Goal: Find specific page/section: Find specific page/section

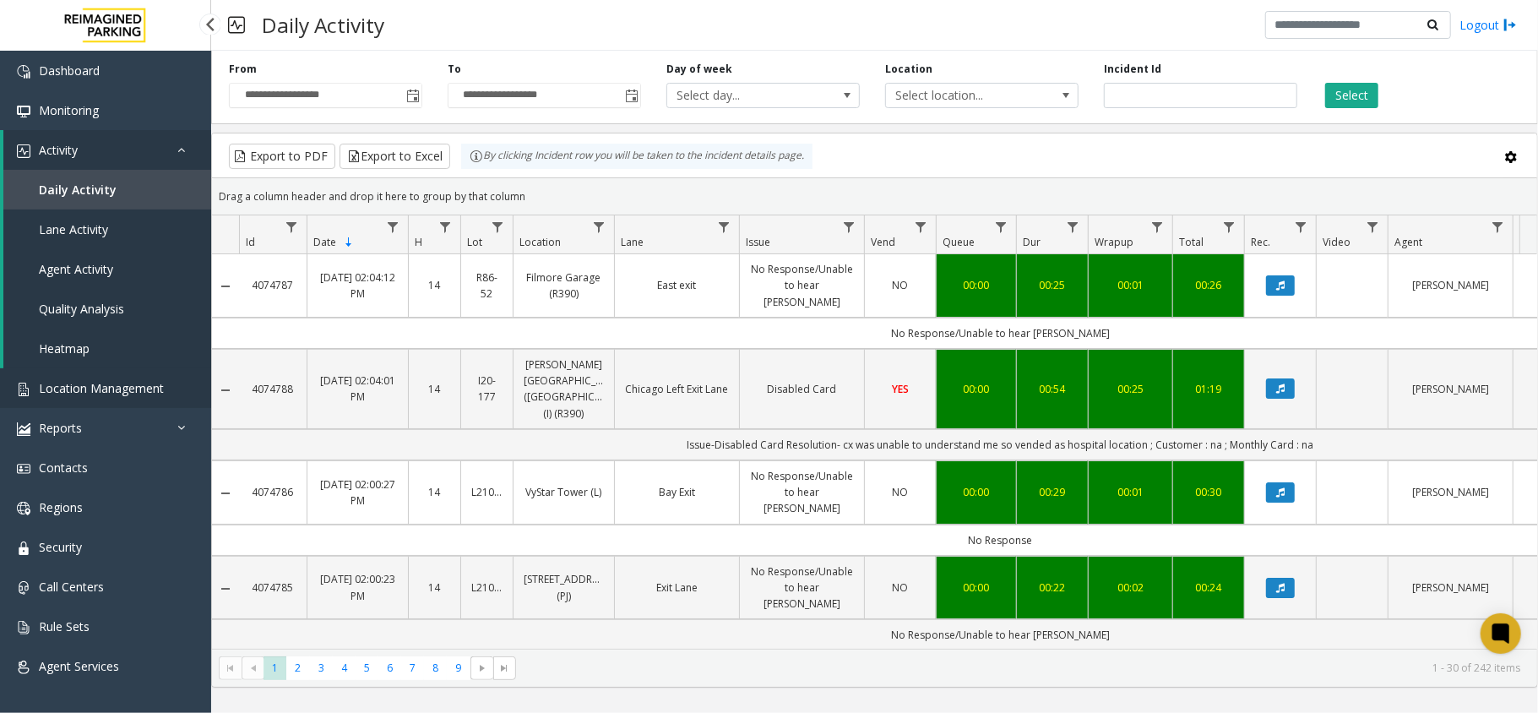
click at [81, 377] on link "Location Management" at bounding box center [105, 388] width 211 height 40
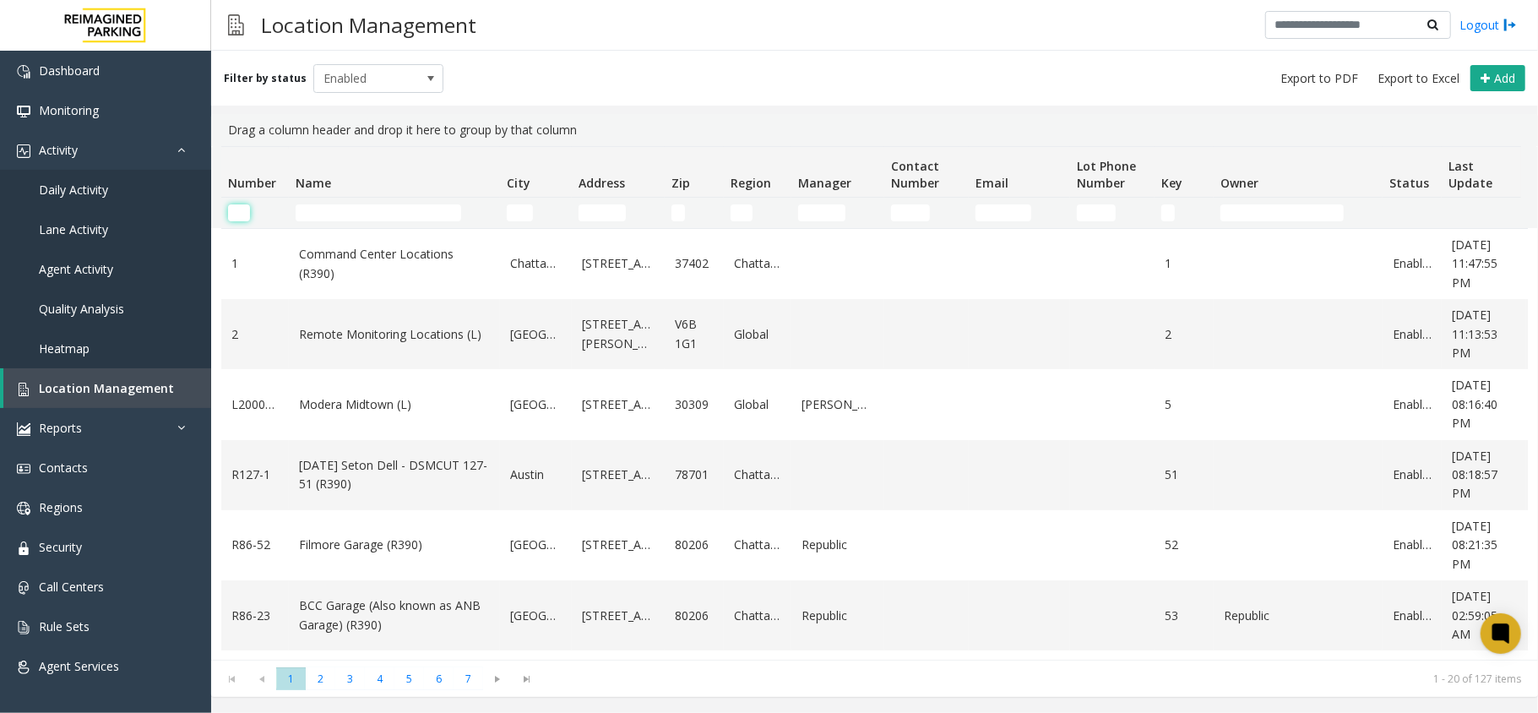
click at [244, 213] on input "Number Filter" at bounding box center [239, 212] width 22 height 17
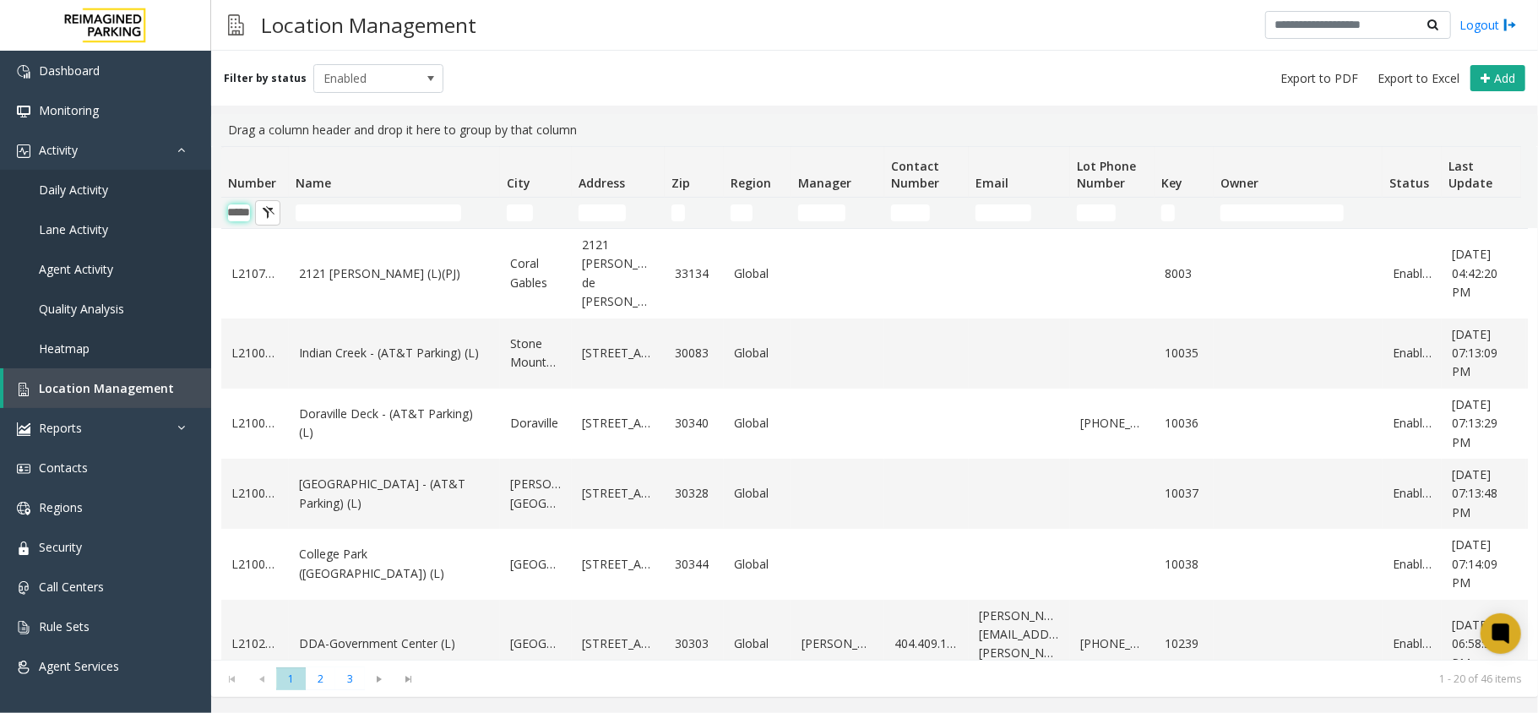
scroll to position [0, 21]
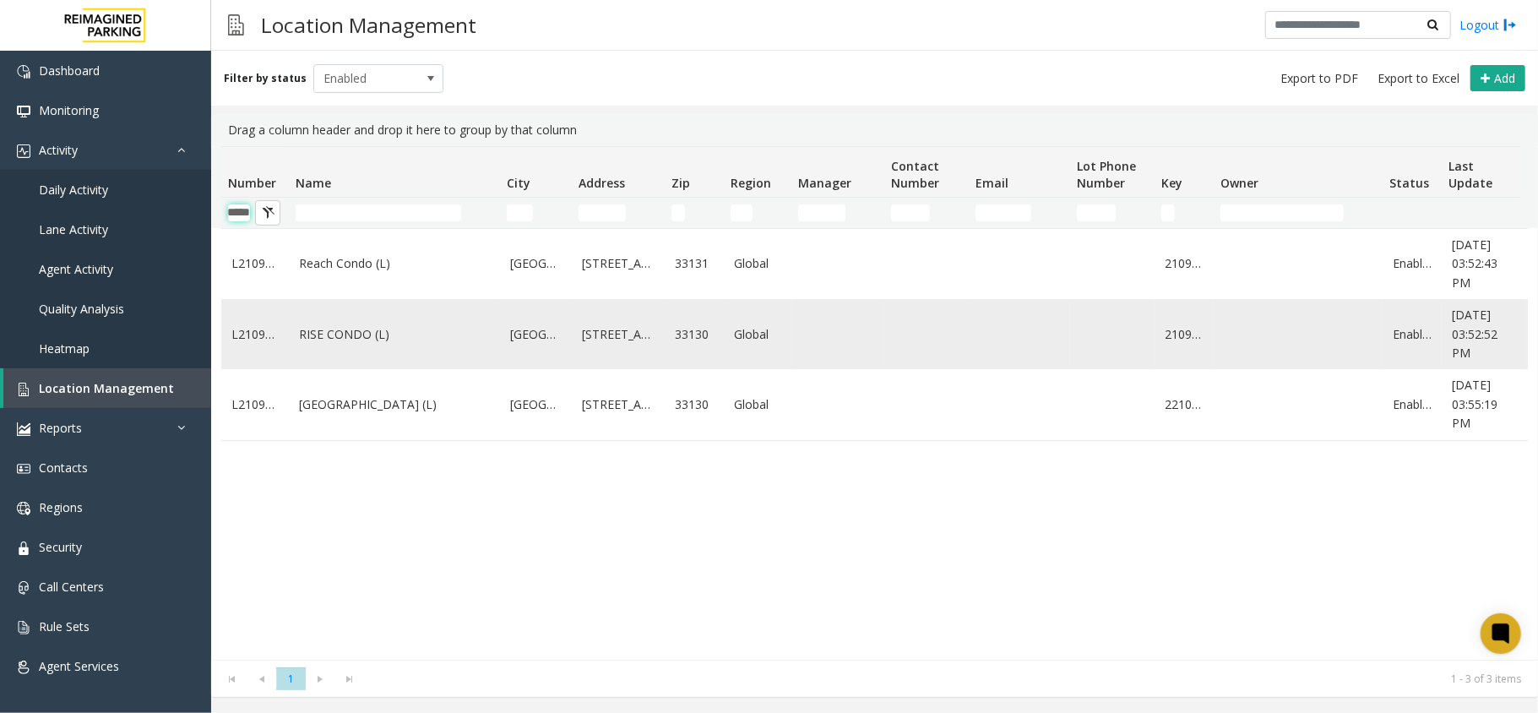
type input "*****"
click at [343, 335] on link "RISE CONDO (L)" at bounding box center [394, 334] width 191 height 19
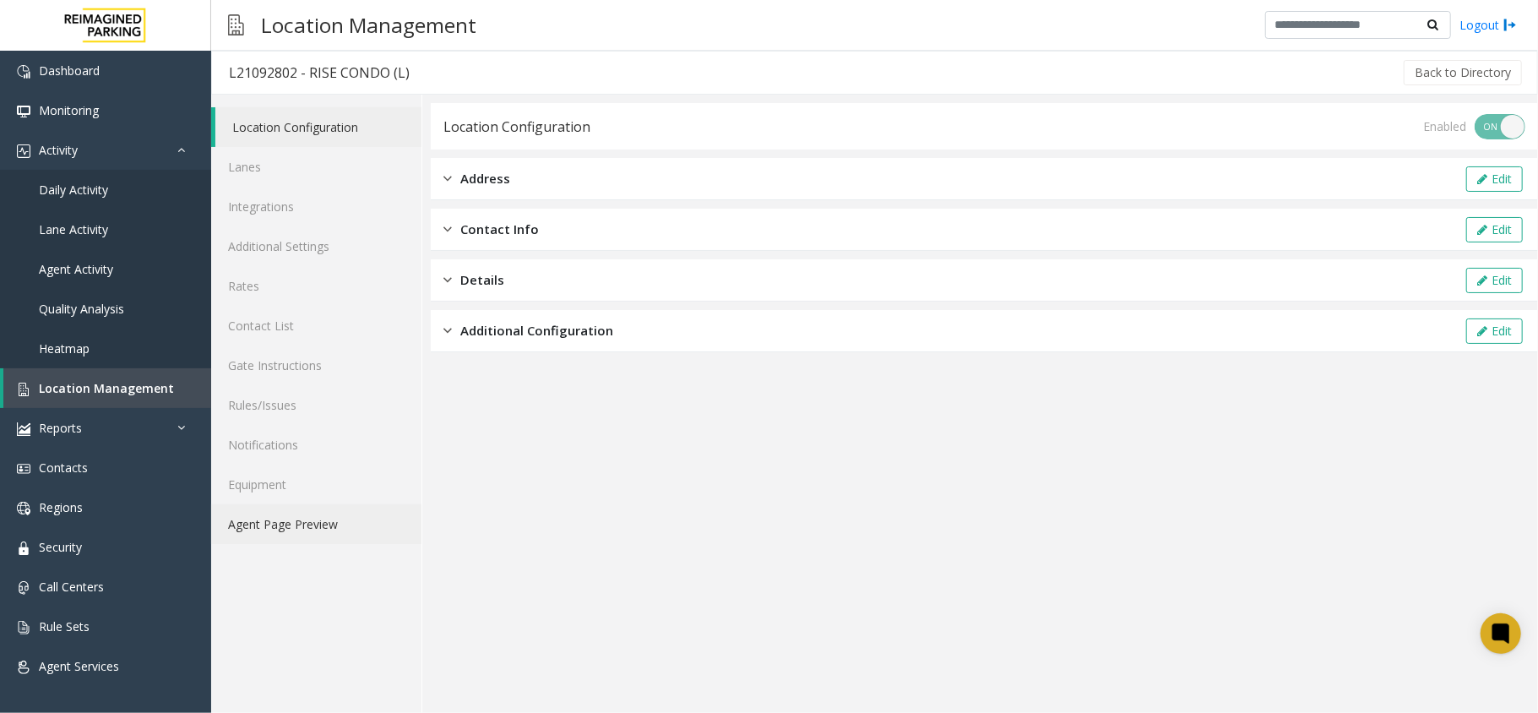
click at [312, 530] on link "Agent Page Preview" at bounding box center [316, 524] width 210 height 40
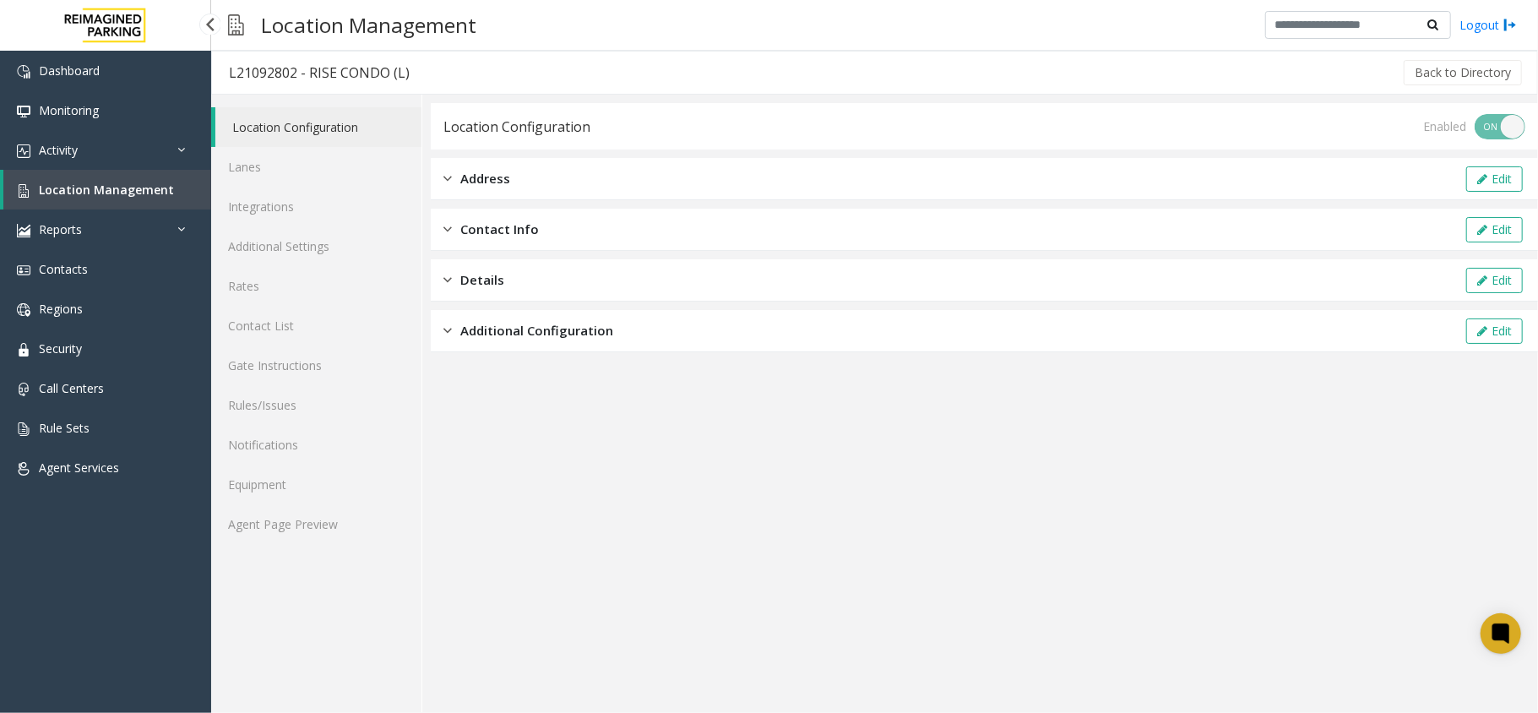
click at [139, 193] on span "Location Management" at bounding box center [106, 190] width 135 height 16
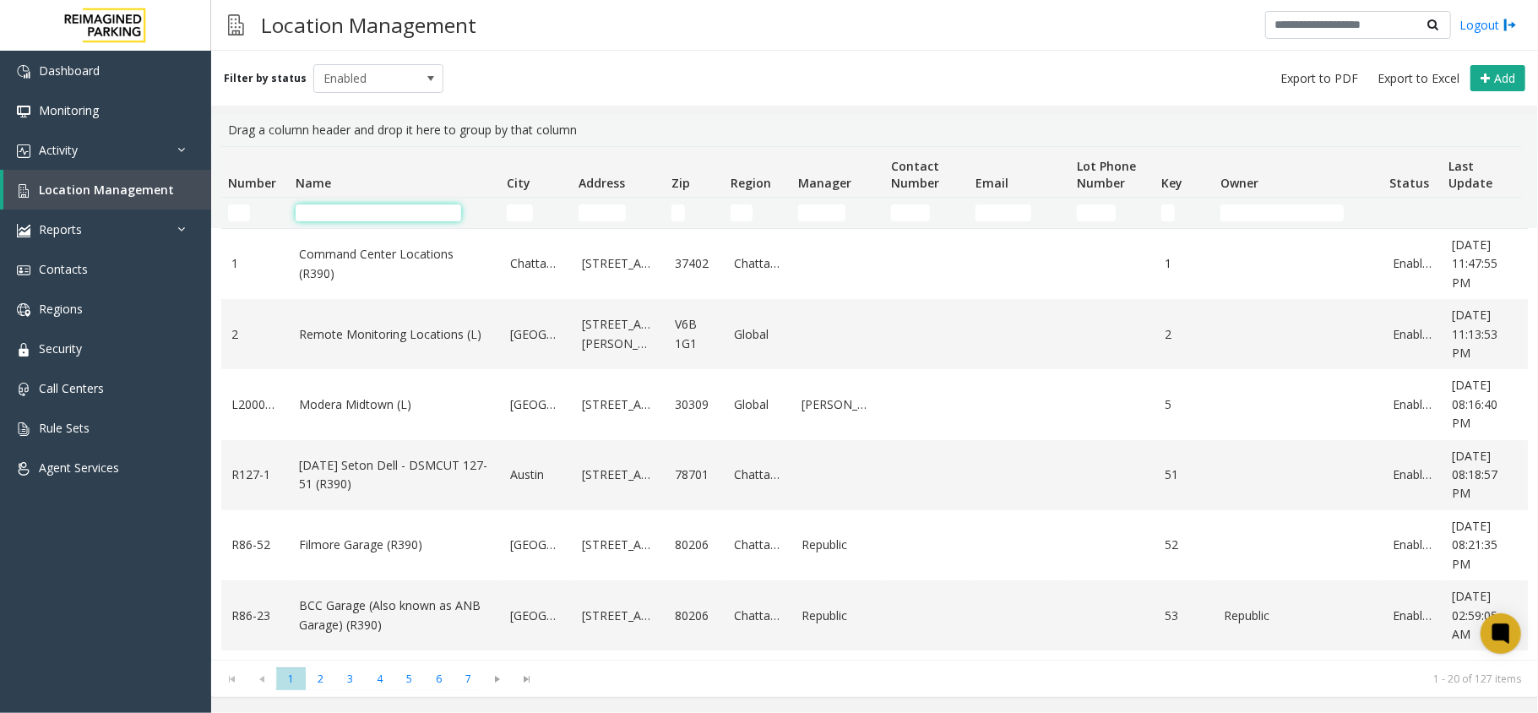
click at [343, 213] on input "Name Filter" at bounding box center [379, 212] width 166 height 17
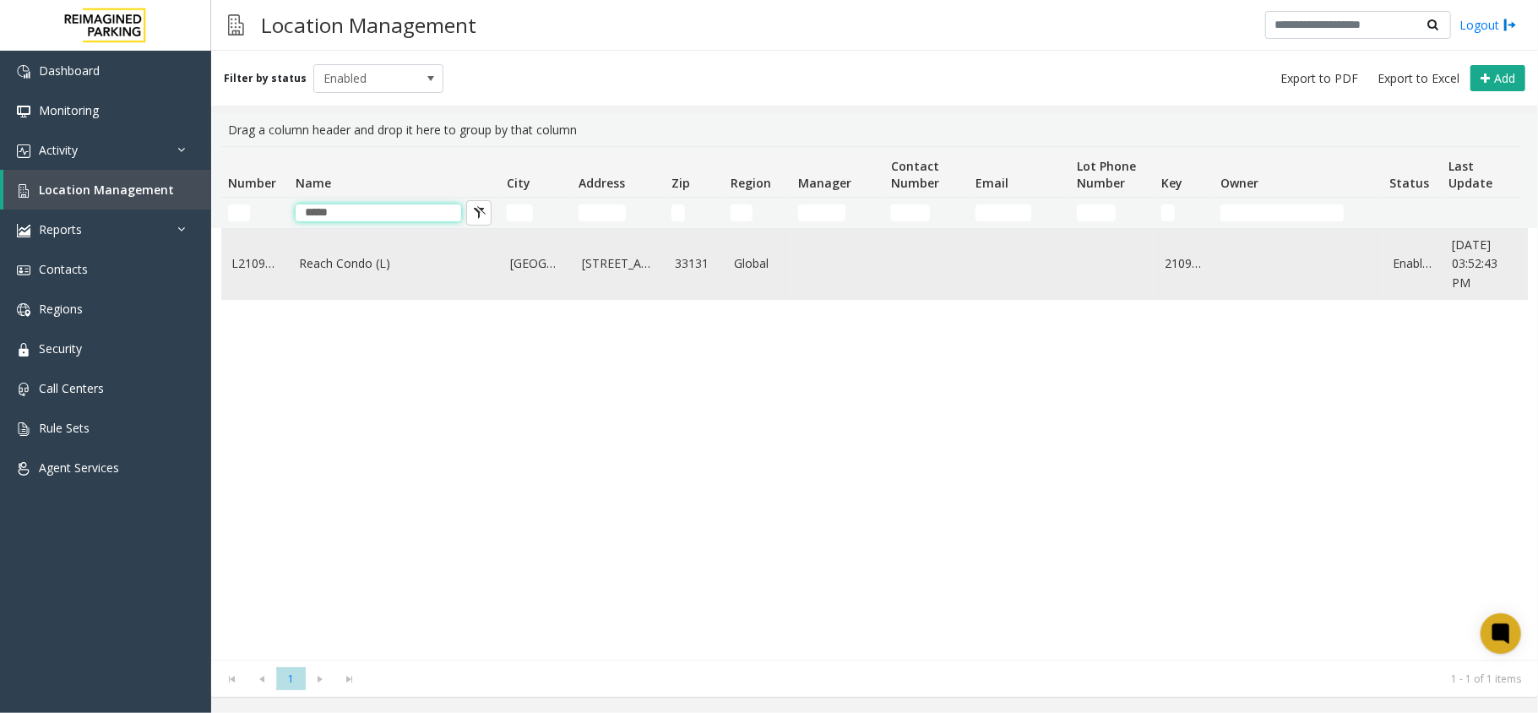
type input "*****"
click at [372, 275] on td "Reach Condo (L)" at bounding box center [394, 264] width 211 height 70
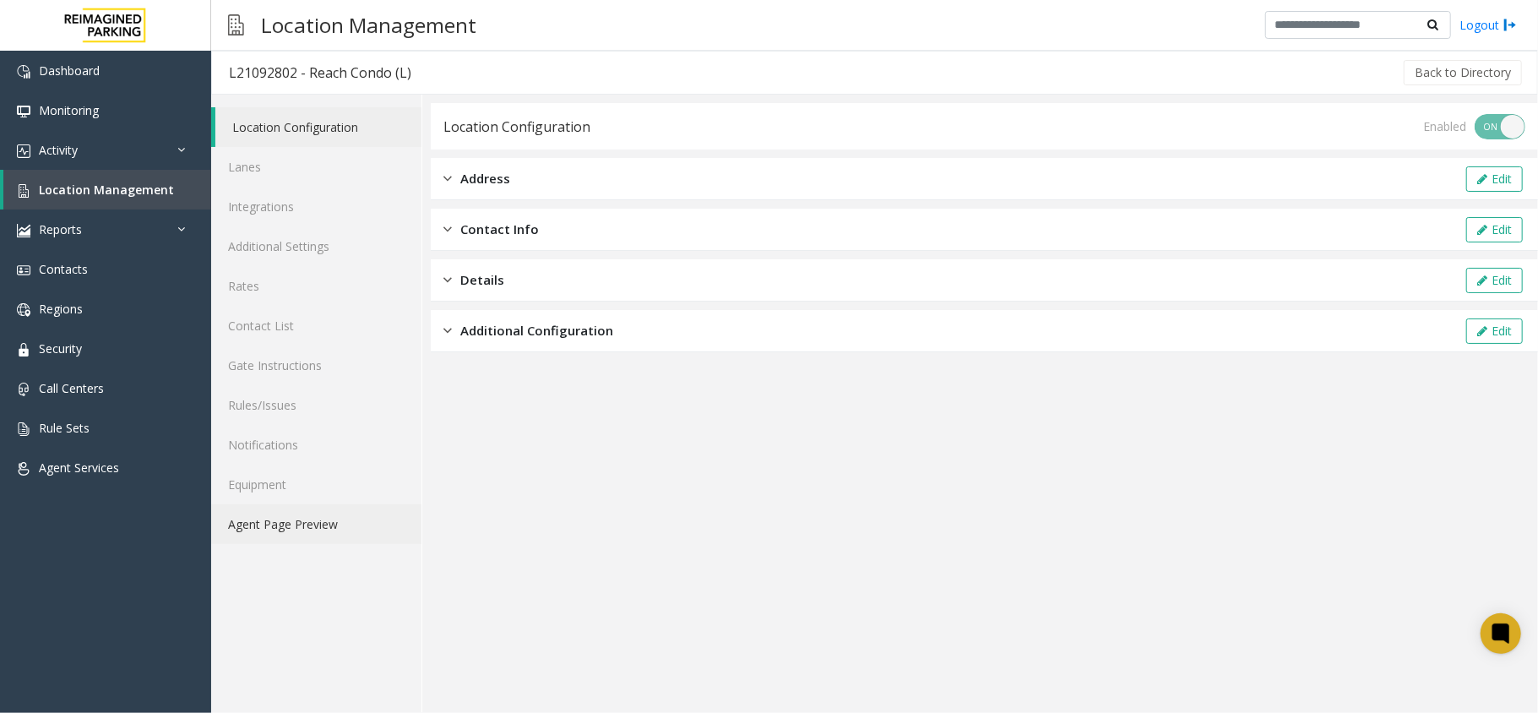
click at [361, 508] on link "Agent Page Preview" at bounding box center [316, 524] width 210 height 40
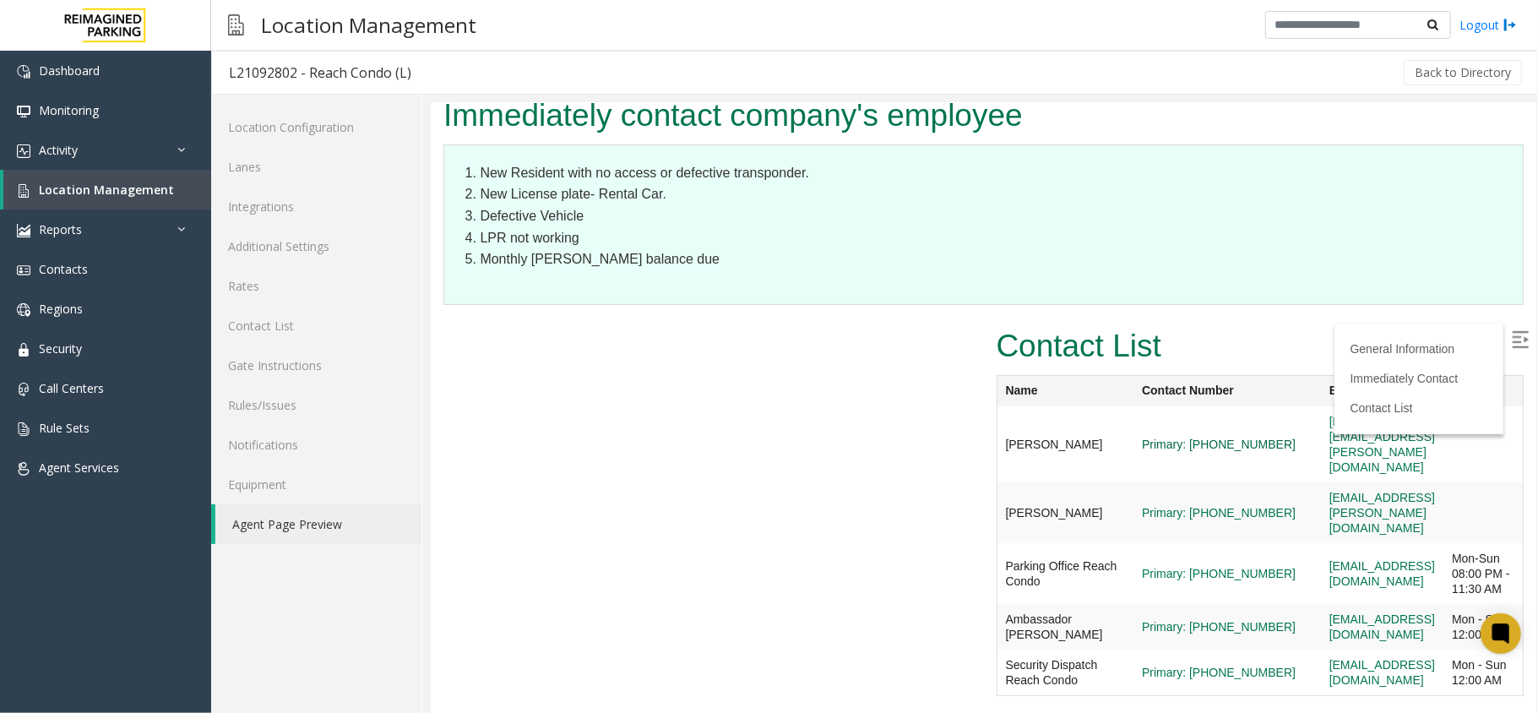
scroll to position [362, 0]
click at [314, 323] on link "Contact List" at bounding box center [316, 326] width 210 height 40
